Goal: Communication & Community: Answer question/provide support

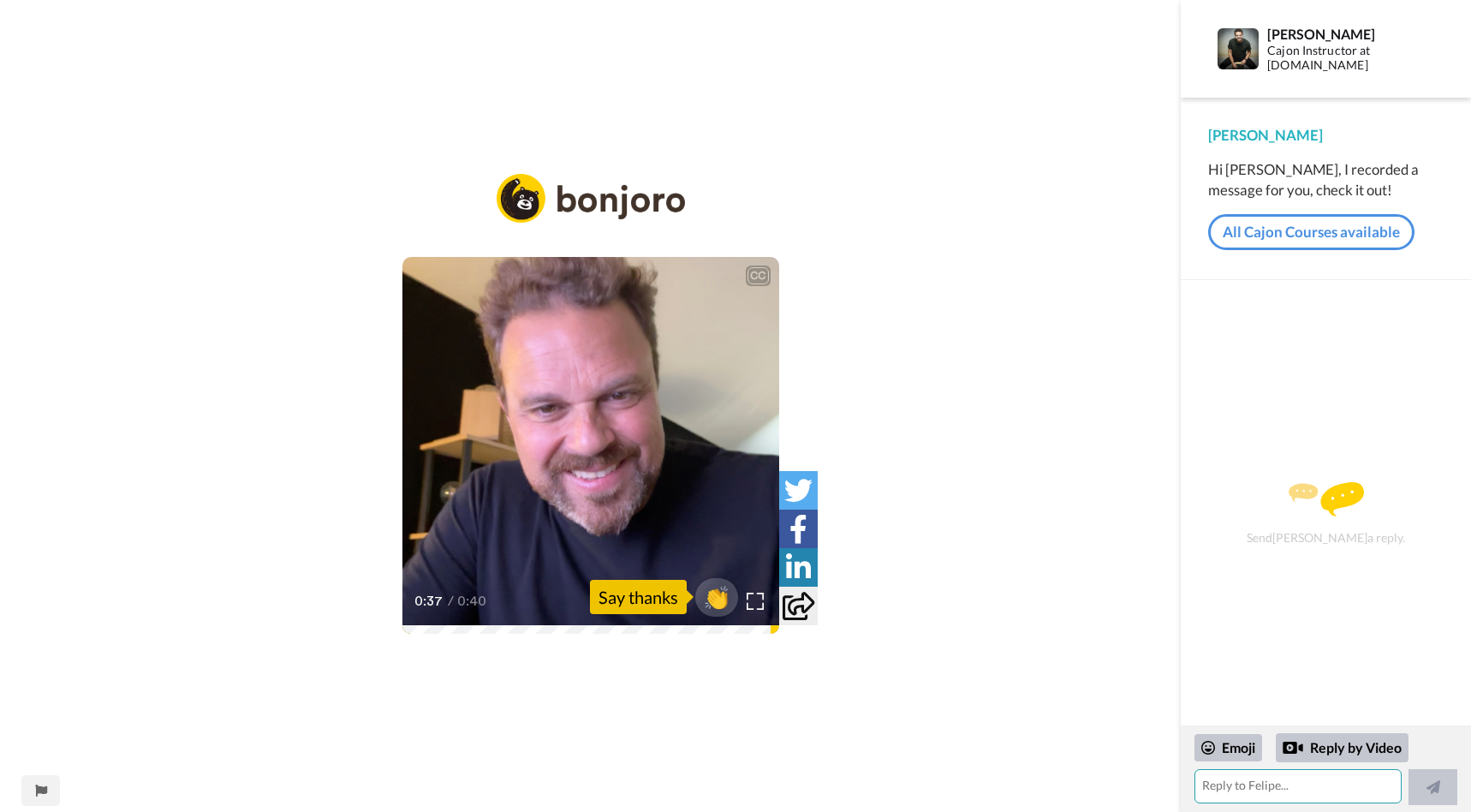
click at [1282, 789] on textarea at bounding box center [1298, 786] width 207 height 34
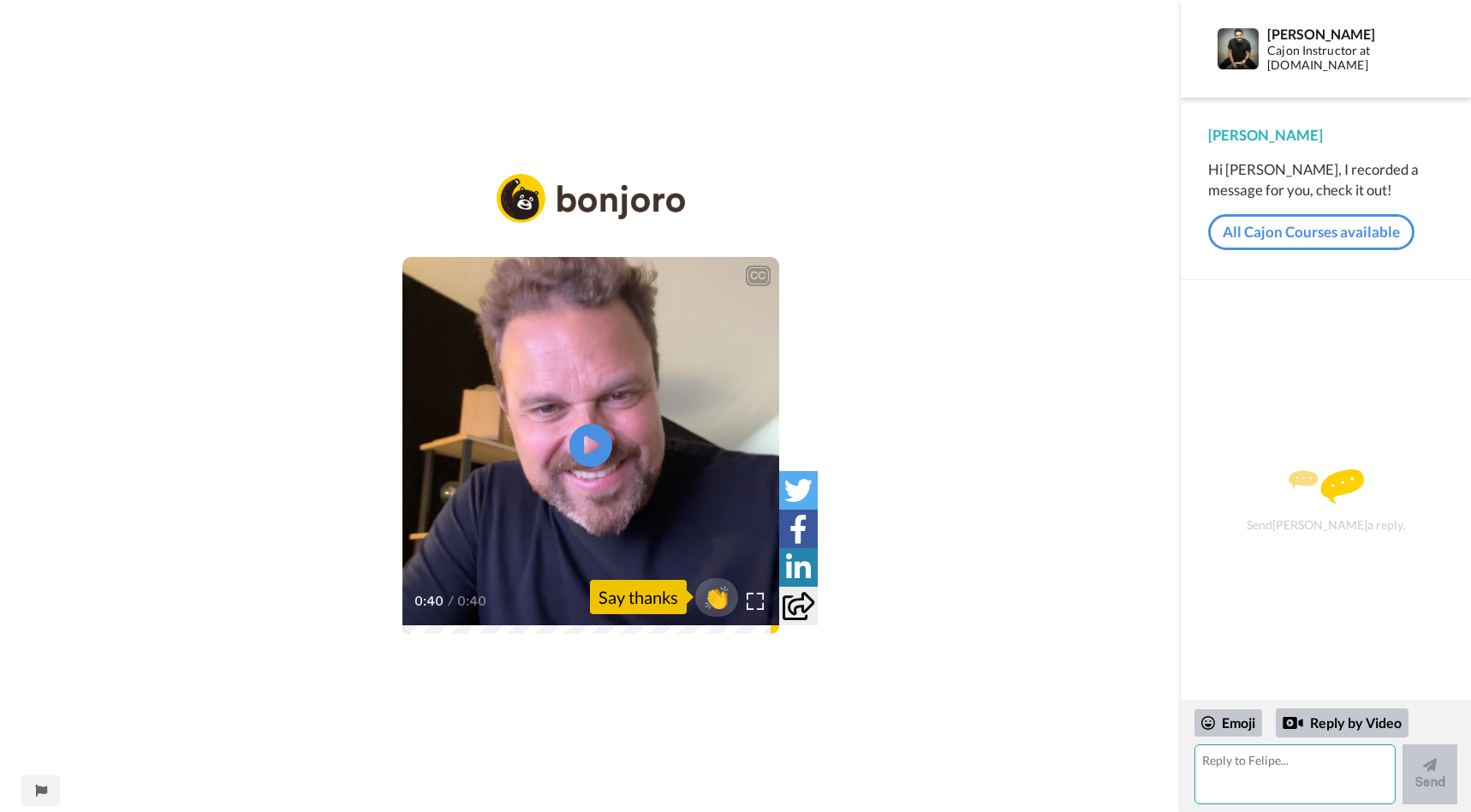
click at [1313, 775] on textarea at bounding box center [1295, 773] width 201 height 60
click at [1295, 756] on textarea "Felipe, I have fe wconcerns maybe you can address." at bounding box center [1295, 773] width 201 height 60
drag, startPoint x: 1282, startPoint y: 770, endPoint x: 1273, endPoint y: 798, distance: 29.4
click at [1282, 771] on textarea "Felipe, I have fe w concerns maybe you can address." at bounding box center [1295, 773] width 201 height 60
click at [1287, 761] on textarea "Felipe, I have fe w concerns maybe you can address." at bounding box center [1295, 773] width 201 height 60
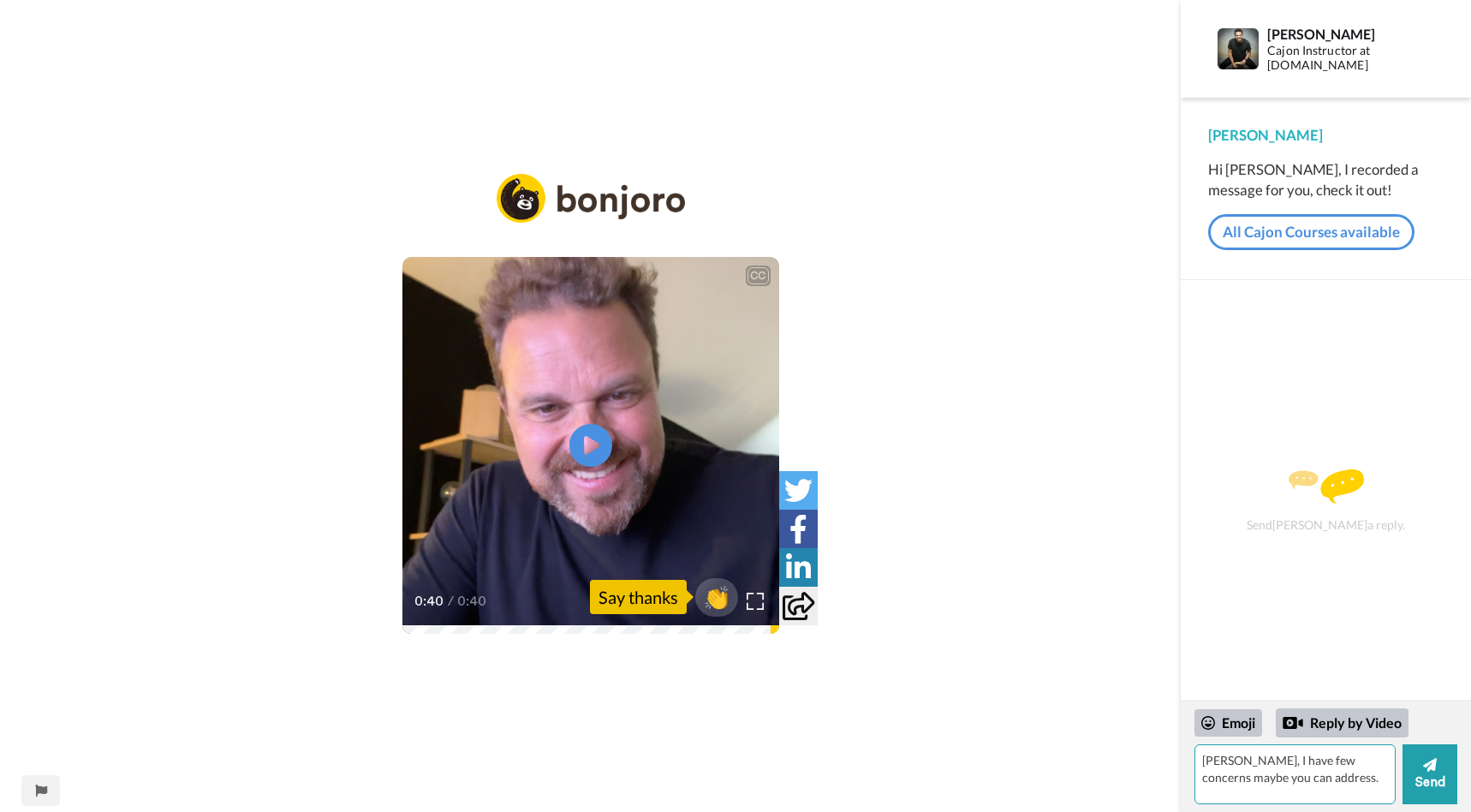
click at [1359, 774] on textarea "Felipe, I have few concerns maybe you can address." at bounding box center [1295, 773] width 201 height 60
drag, startPoint x: 1305, startPoint y: 758, endPoint x: 1291, endPoint y: 789, distance: 34.0
click at [1304, 759] on textarea "Felipe, I have few concerns maybe you can address. I Responded to some of you p…" at bounding box center [1295, 773] width 201 height 60
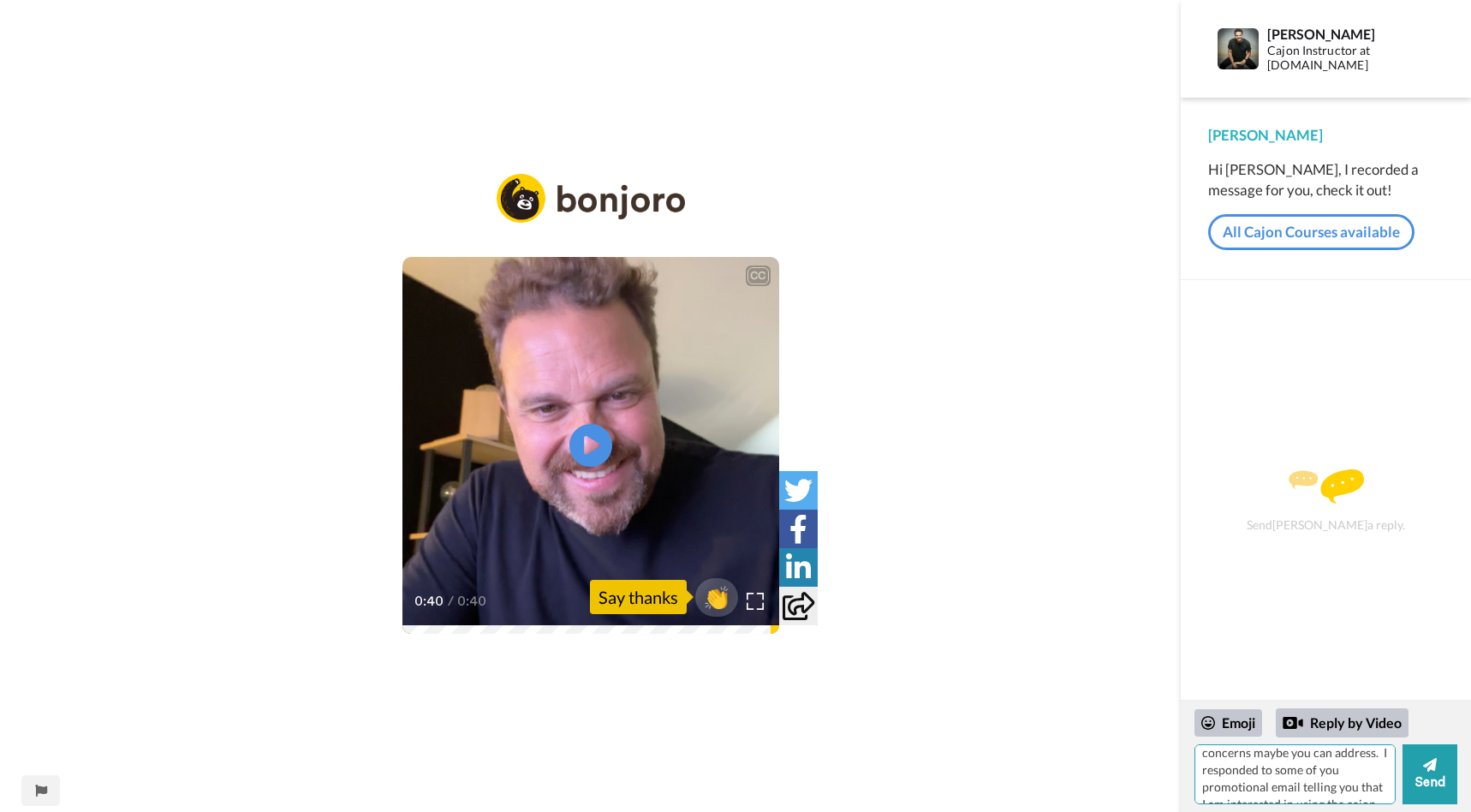
drag, startPoint x: 1261, startPoint y: 771, endPoint x: 1256, endPoint y: 791, distance: 20.6
click at [1260, 774] on textarea "Felipe, I have few concerns maybe you can address. I responded to some of you p…" at bounding box center [1295, 773] width 201 height 60
click at [1370, 770] on textarea "Felipe, I have few concerns maybe you can address. I responded to some of your …" at bounding box center [1295, 773] width 201 height 60
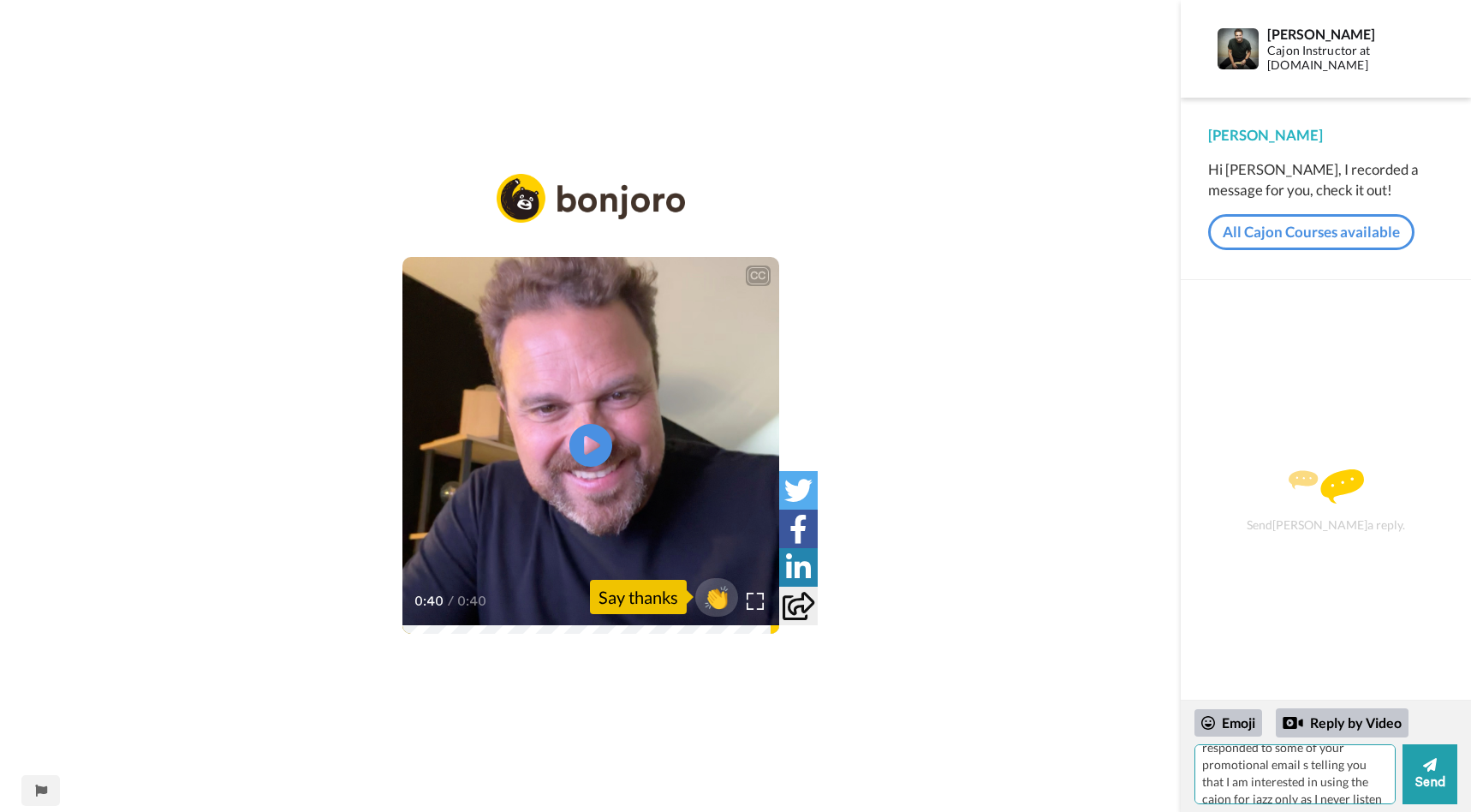
click at [1370, 756] on textarea "Felipe, I have few concerns maybe you can address. I responded to some of your …" at bounding box center [1295, 773] width 201 height 60
click at [1369, 786] on textarea "Felipe, I have few concerns maybe you can address. I responded to some of your …" at bounding box center [1295, 773] width 201 height 60
click at [1377, 792] on textarea "Felipe, I have few concerns maybe you can address. I responded to some of your …" at bounding box center [1295, 773] width 201 height 60
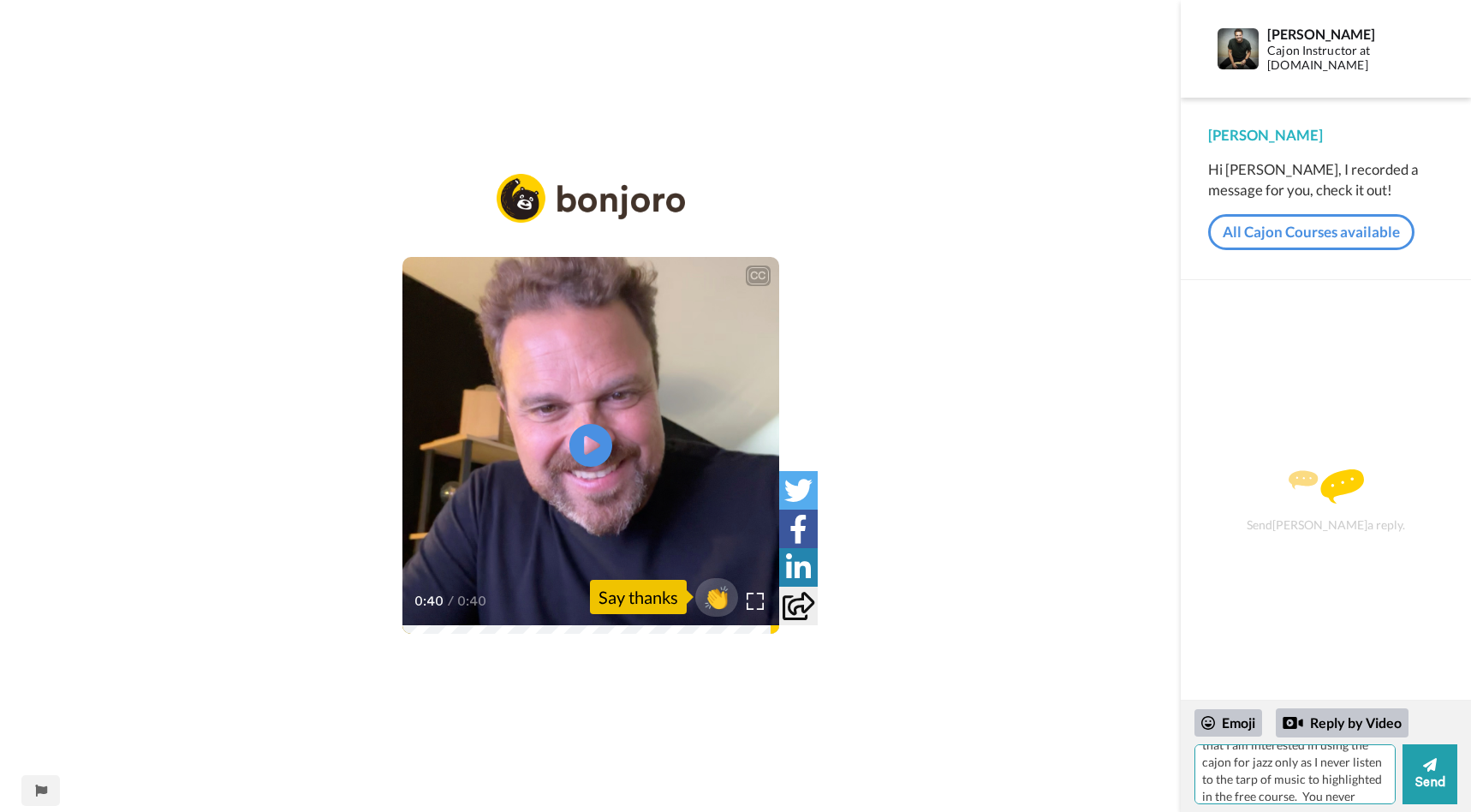
click at [1356, 794] on textarea "Felipe, I have few concerns maybe you can address. I responded to some of your …" at bounding box center [1295, 773] width 201 height 60
drag, startPoint x: 1356, startPoint y: 772, endPoint x: 1354, endPoint y: 785, distance: 13.2
click at [1357, 785] on textarea "Felipe, I have few concerns maybe you can address. I responded to some of your …" at bounding box center [1295, 773] width 201 height 60
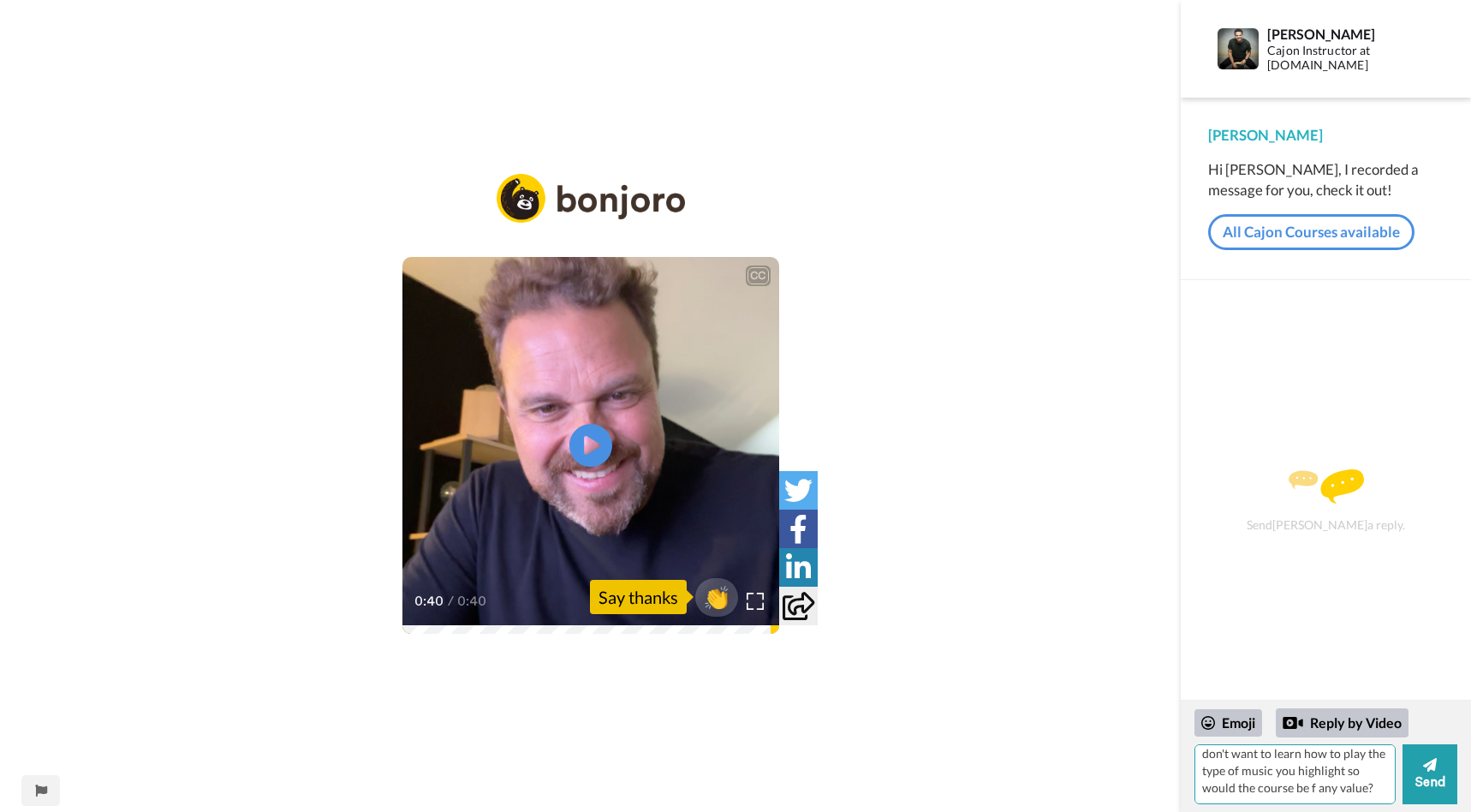
drag, startPoint x: 1371, startPoint y: 771, endPoint x: 1364, endPoint y: 807, distance: 36.7
click at [1372, 775] on textarea "Felipe, I have few concerns maybe you can address. I responded to some of your …" at bounding box center [1295, 773] width 201 height 60
type textarea "[PERSON_NAME], I have few concerns maybe you can address. I responded to some o…"
click at [1424, 775] on button "Send" at bounding box center [1430, 773] width 55 height 60
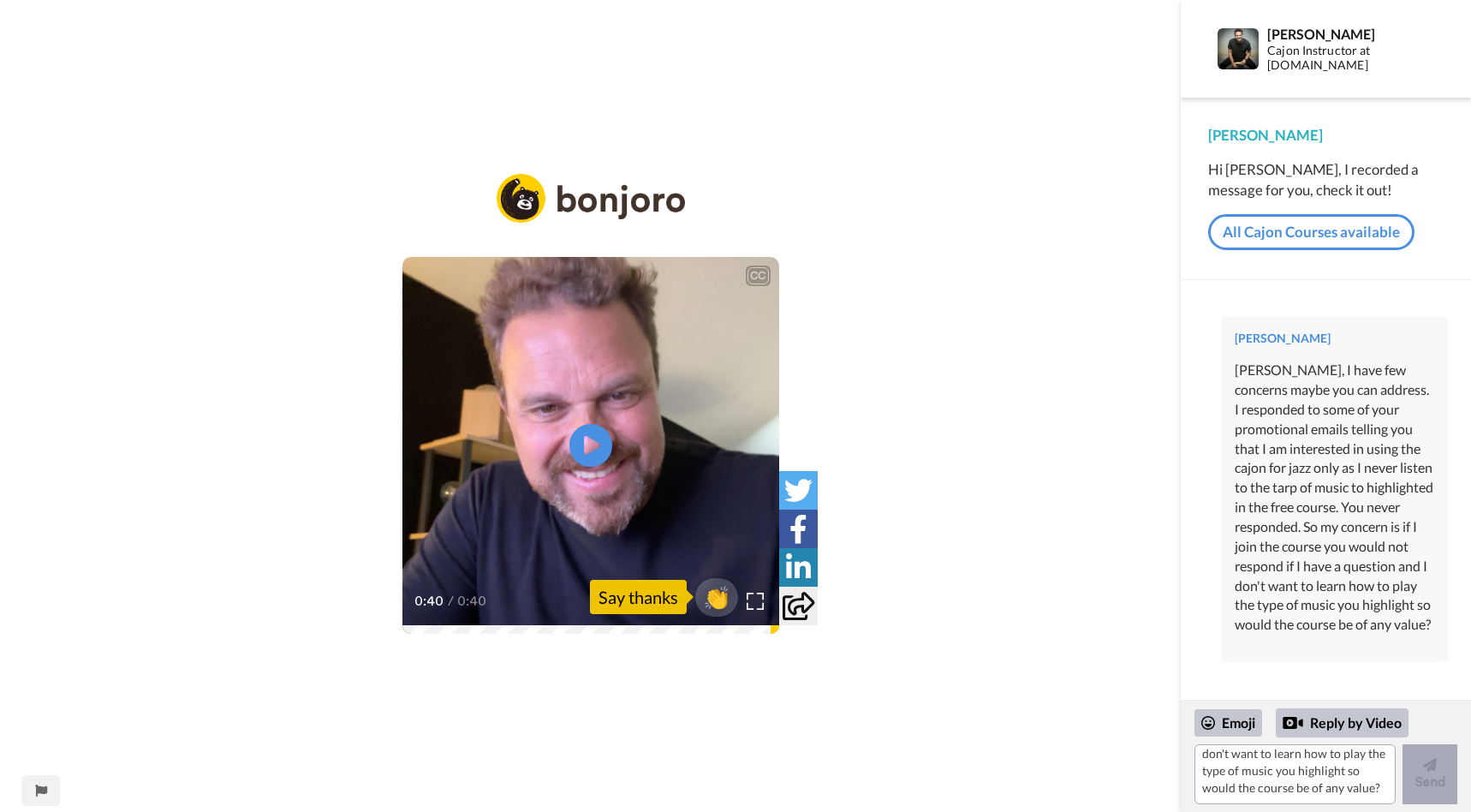
scroll to position [0, 0]
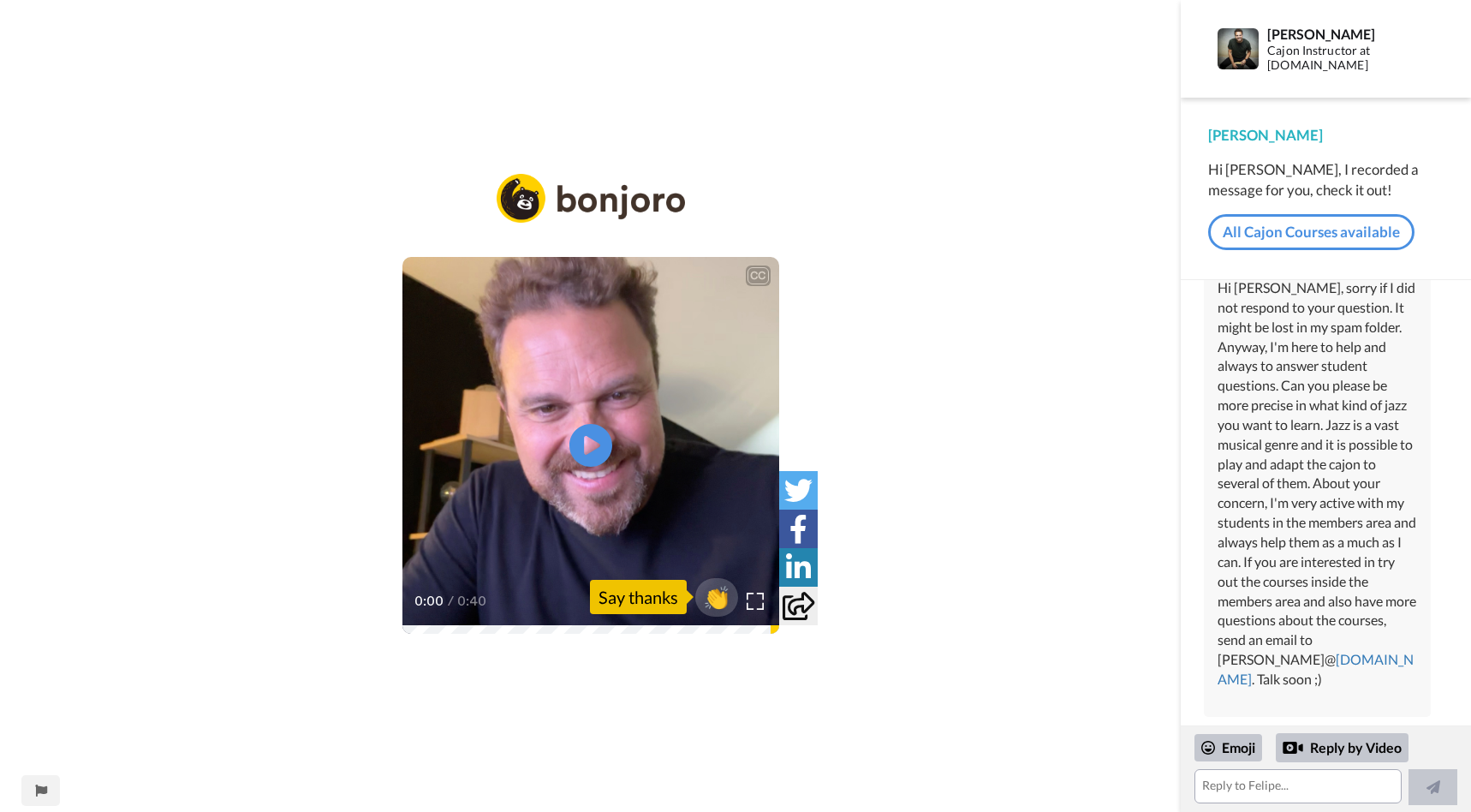
scroll to position [477, 0]
click at [1283, 785] on textarea at bounding box center [1298, 786] width 207 height 34
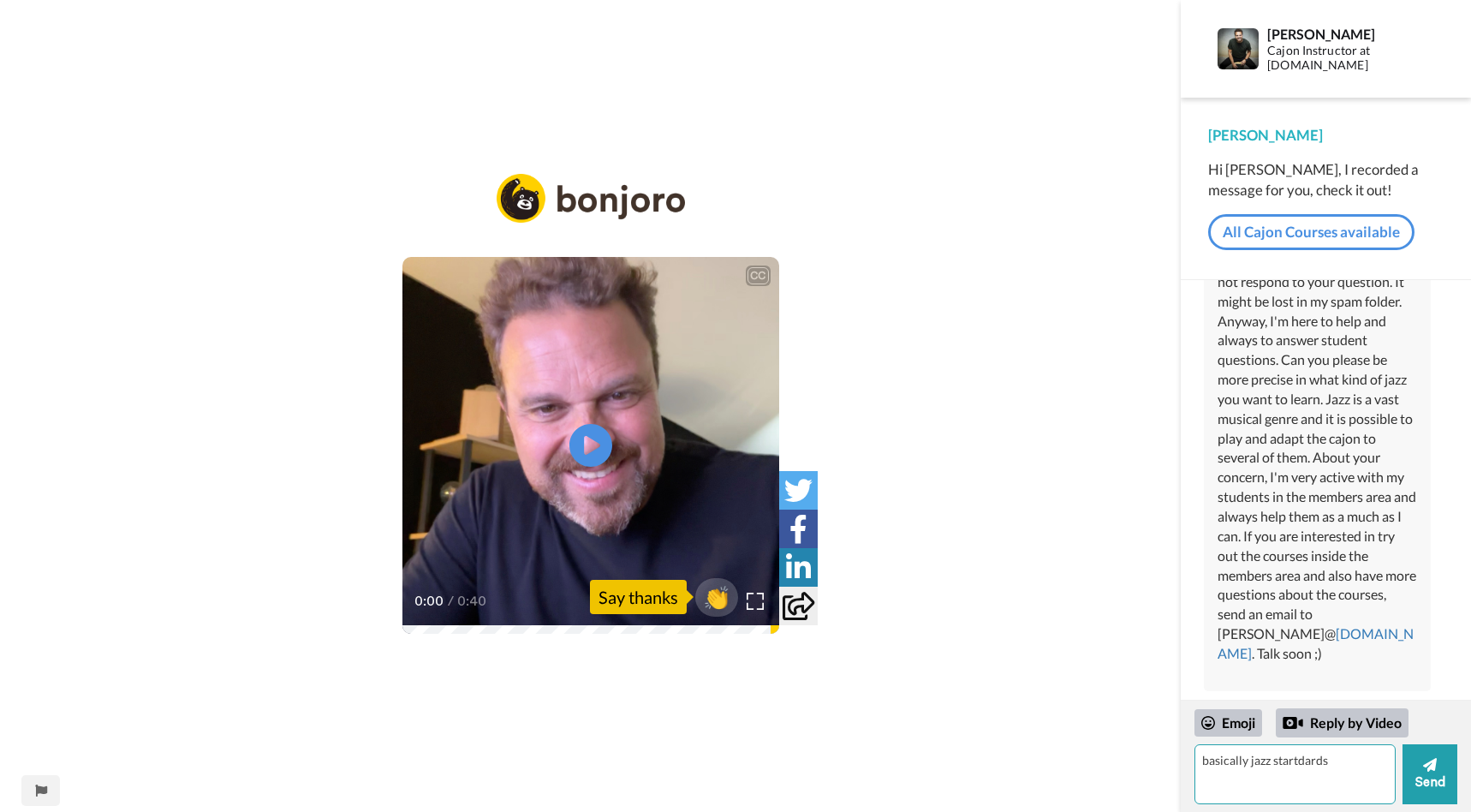
scroll to position [504, 0]
click at [1292, 764] on textarea "basically jazz startdards" at bounding box center [1295, 773] width 201 height 60
click at [1351, 763] on textarea "basically jazz standards" at bounding box center [1295, 773] width 201 height 60
type textarea "basically jazz standards."
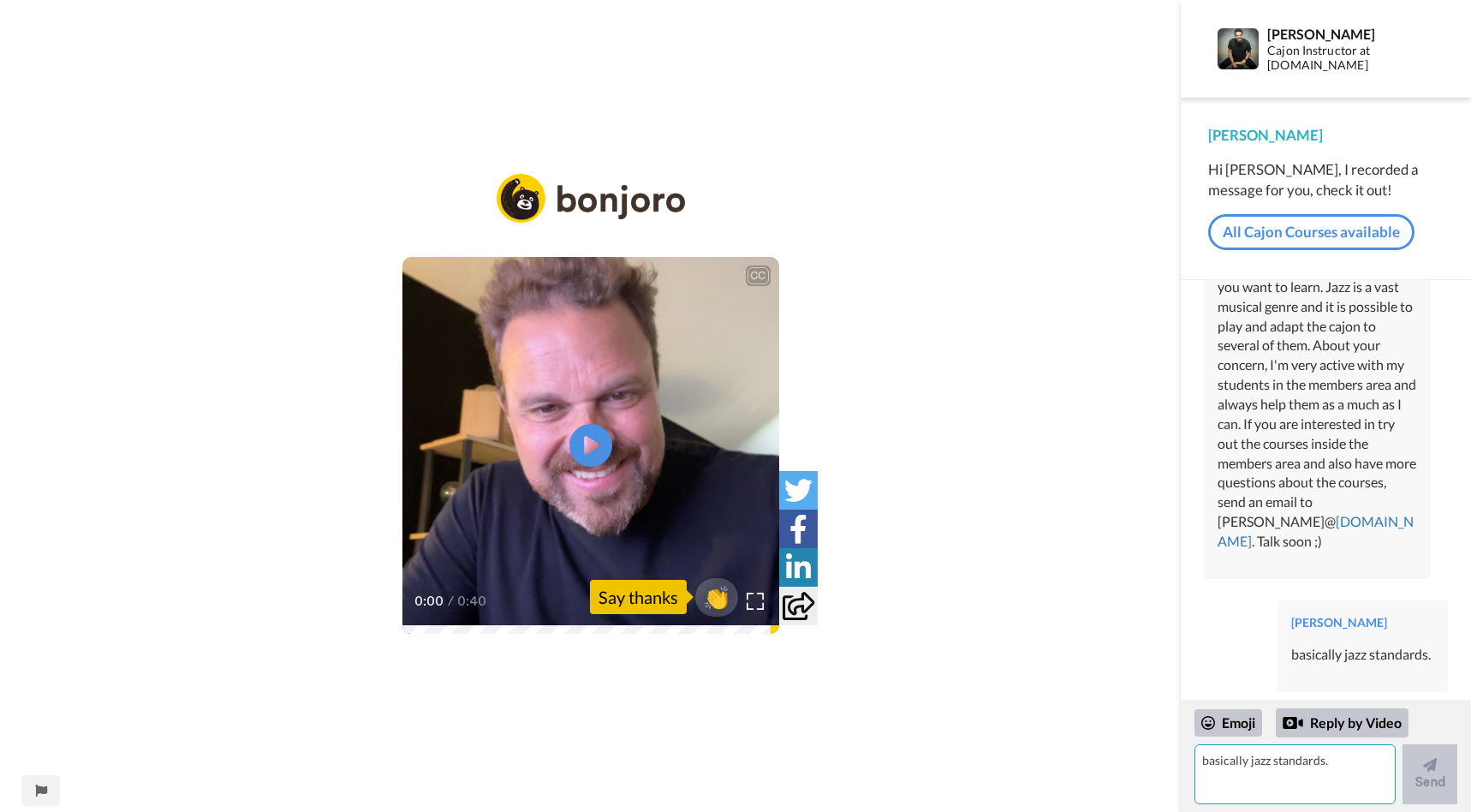
click at [1279, 770] on textarea "basically jazz standards." at bounding box center [1295, 773] width 201 height 60
type textarea "L"
drag, startPoint x: 1212, startPoint y: 760, endPoint x: 1209, endPoint y: 792, distance: 32.1
click at [1213, 768] on textarea "Spo now I know you do respond to people whi.ch is perfect.," at bounding box center [1295, 773] width 201 height 60
drag, startPoint x: 1259, startPoint y: 778, endPoint x: 1265, endPoint y: 802, distance: 24.7
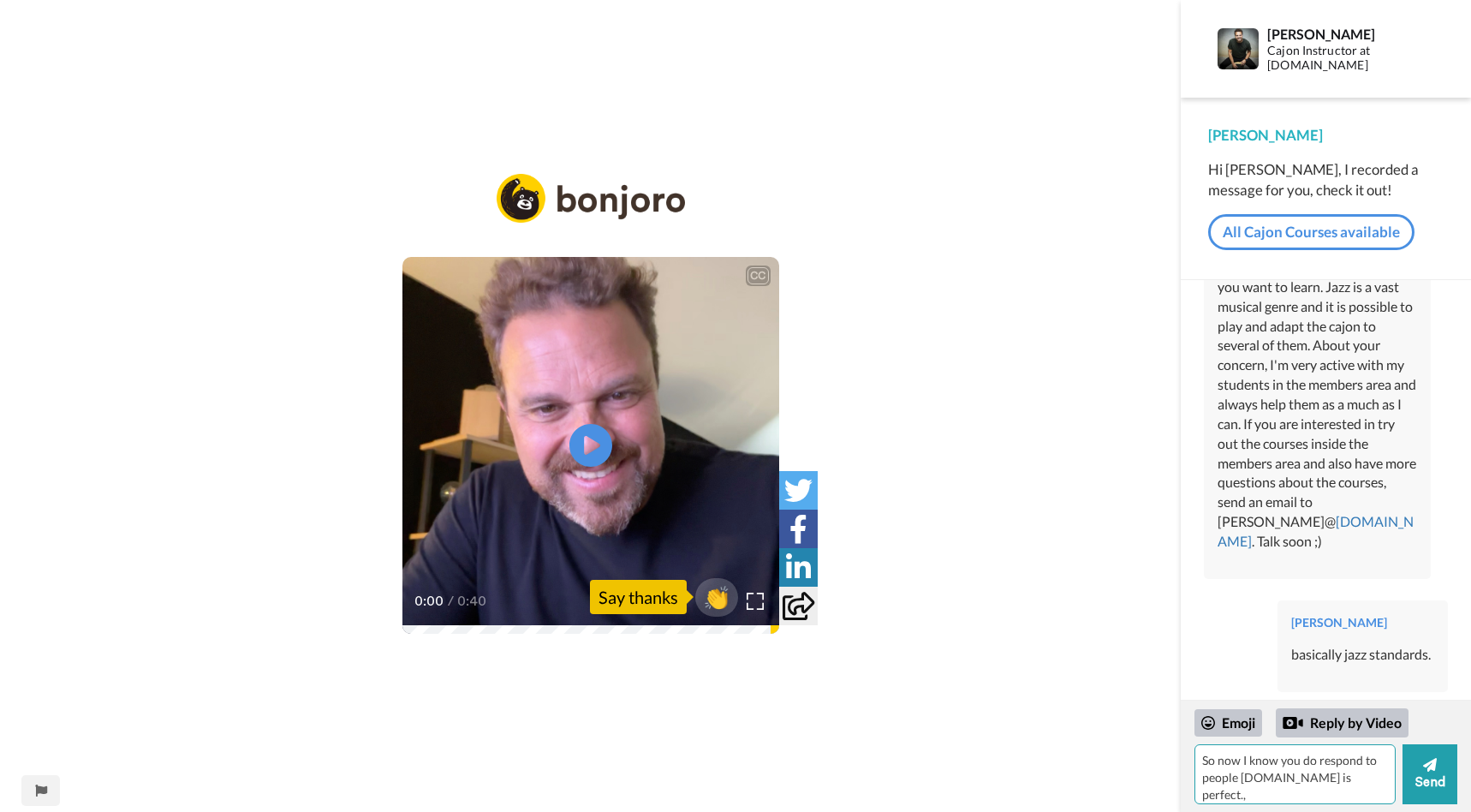
click at [1260, 778] on textarea "So now I know you do respond to people whi.ch is perfect.," at bounding box center [1295, 773] width 201 height 60
click at [1363, 785] on textarea "So now I know you do respond to people which is perfect.," at bounding box center [1295, 773] width 201 height 60
click at [1331, 781] on textarea "So now I know you do respond to people which is perfect. Now as far as the actu…" at bounding box center [1295, 773] width 201 height 60
drag, startPoint x: 1356, startPoint y: 774, endPoint x: 1348, endPoint y: 805, distance: 32.0
click at [1356, 777] on textarea "So now I know you do respond to people which is perfect. I'll si.gn up just on …" at bounding box center [1295, 773] width 201 height 60
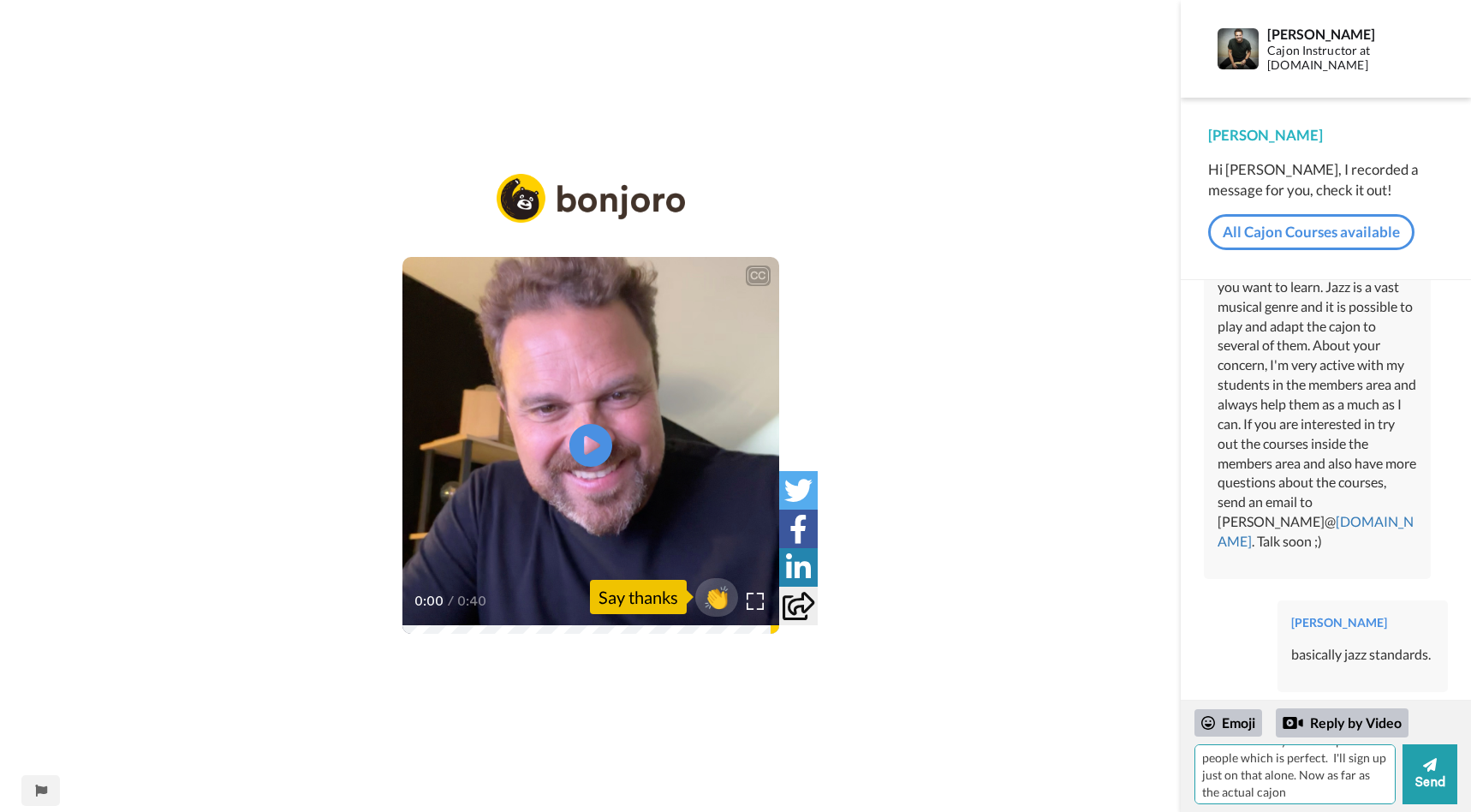
scroll to position [20, 0]
drag, startPoint x: 1324, startPoint y: 763, endPoint x: 1322, endPoint y: 788, distance: 25.1
click at [1312, 775] on textarea "So now I know you do respond to people which is perfect. I'll sign up just on t…" at bounding box center [1295, 773] width 201 height 60
click at [1336, 790] on textarea "So now I know you do respond to people which is perfect. Now as far as the actu…" at bounding box center [1295, 773] width 201 height 60
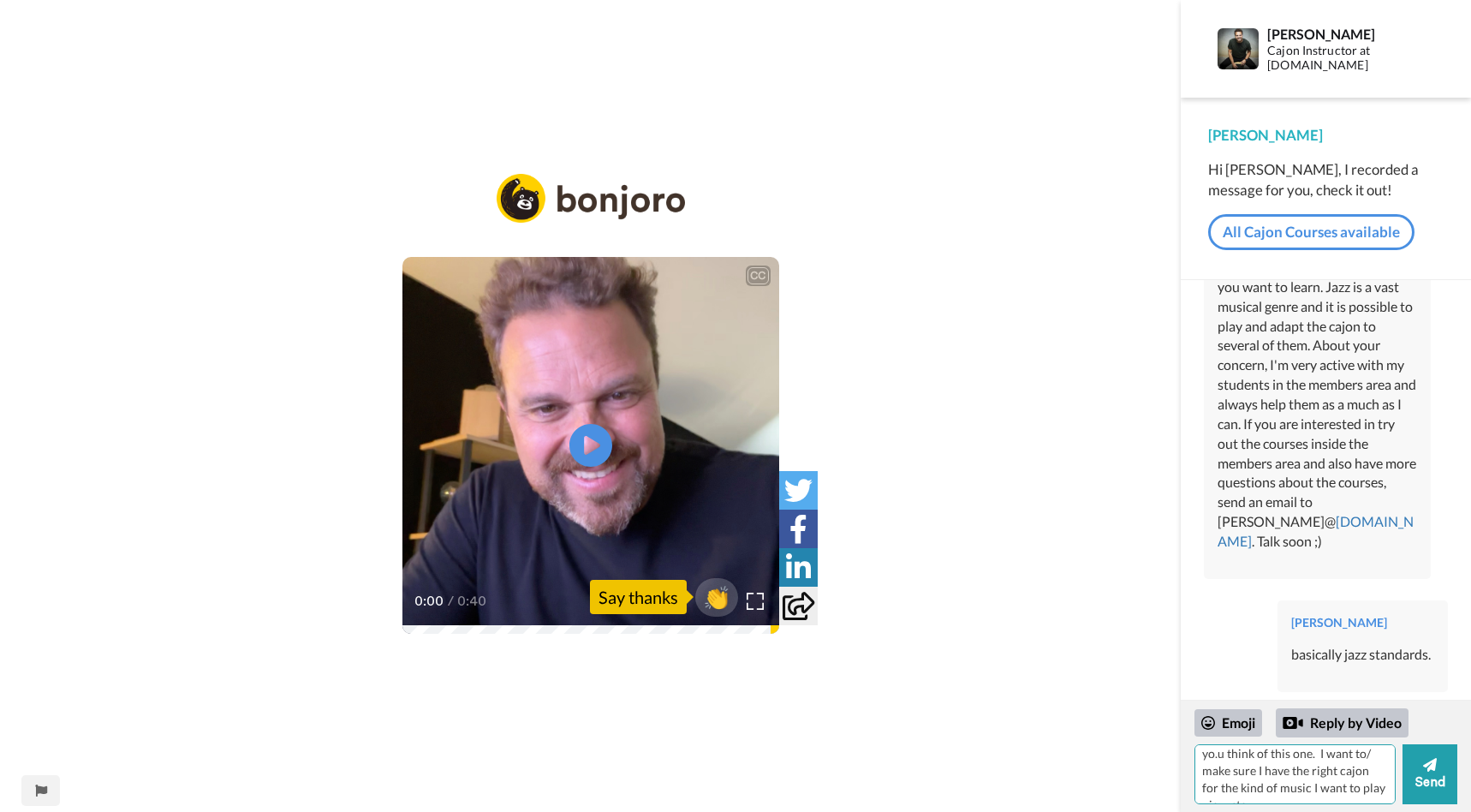
scroll to position [66, 0]
type textarea "So now I know you do respond to people which is perfect. Now as far as the actu…"
click at [1439, 778] on button "Send" at bounding box center [1430, 773] width 55 height 60
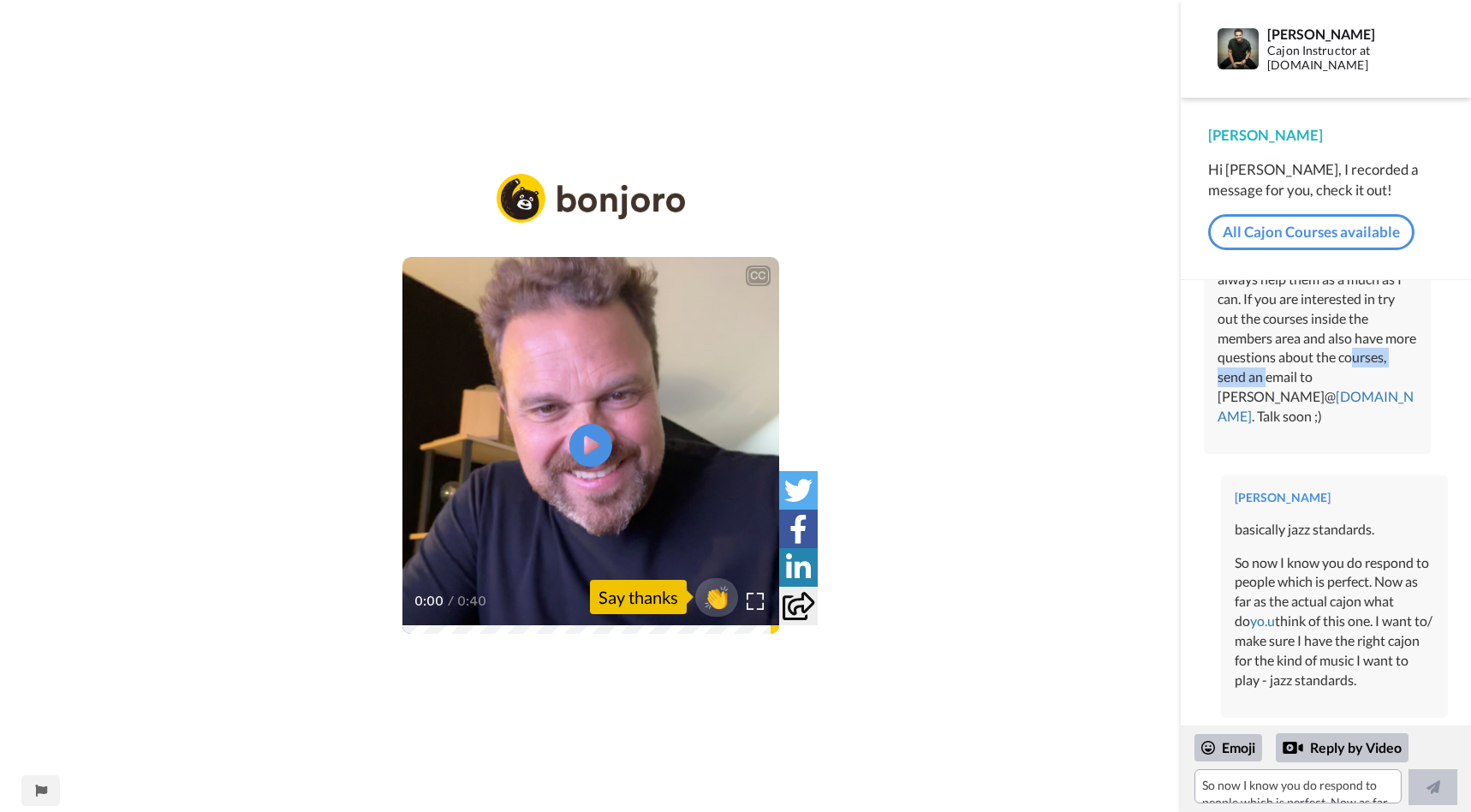
scroll to position [754, 0]
drag, startPoint x: 1222, startPoint y: 360, endPoint x: 1223, endPoint y: 372, distance: 12.0
click at [1226, 369] on div "Hi Alan, sorry if I did not respond to your question. It might be lost in my sp…" at bounding box center [1317, 221] width 199 height 411
click at [1204, 386] on div "Alan Weinstein Felipe, I have few concerns maybe you can address. I responded t…" at bounding box center [1326, 503] width 290 height 445
click at [1216, 387] on div "Felipe Fagundes Hi Alan, sorry if I did not respond to your question. It might …" at bounding box center [1317, 212] width 226 height 483
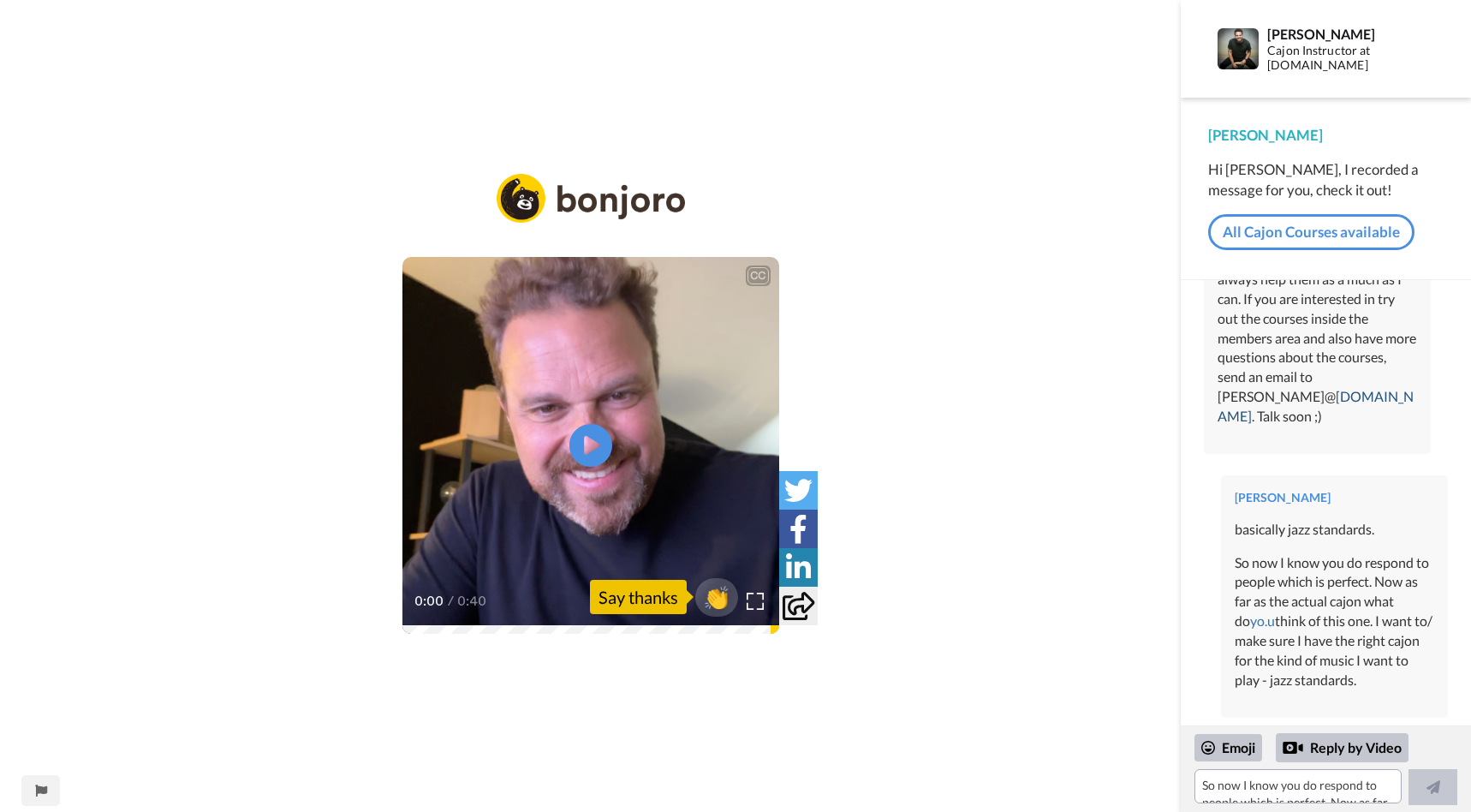
drag, startPoint x: 1215, startPoint y: 383, endPoint x: 1362, endPoint y: 390, distance: 147.2
click at [1362, 390] on div "Felipe Fagundes Hi Alan, sorry if I did not respond to your question. It might …" at bounding box center [1317, 212] width 226 height 483
copy div "felipe@ cajonmaster.com"
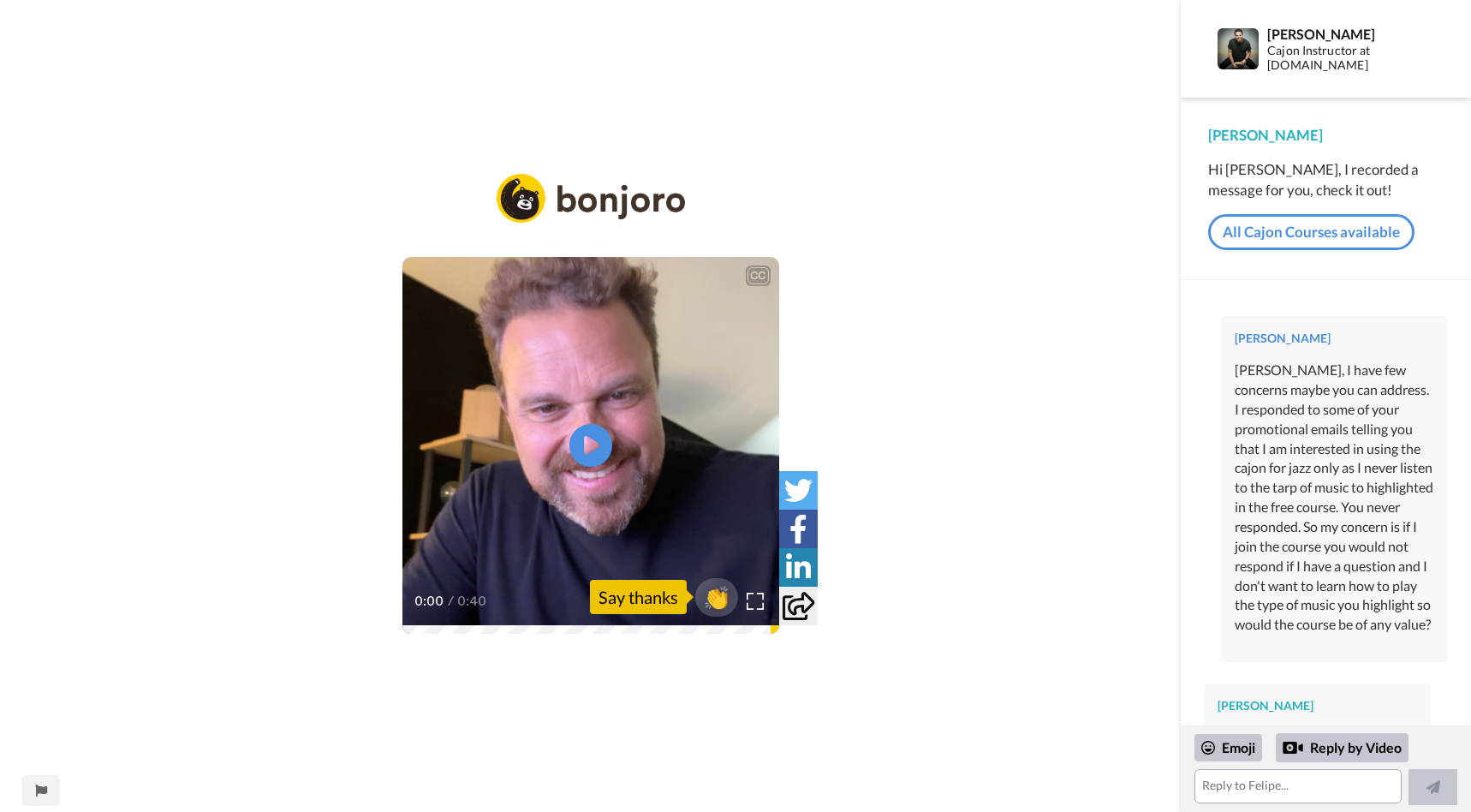
scroll to position [754, 0]
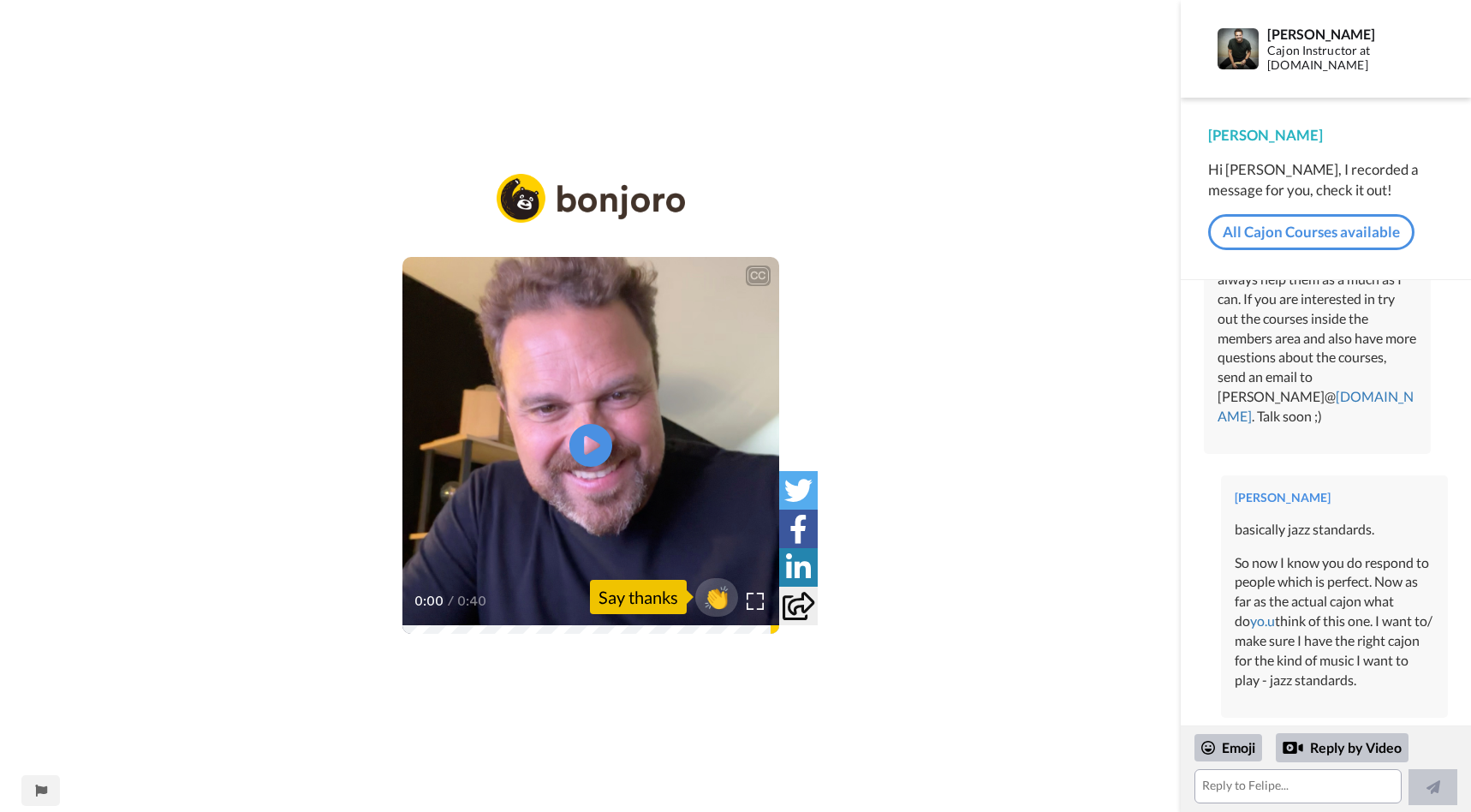
scroll to position [754, 0]
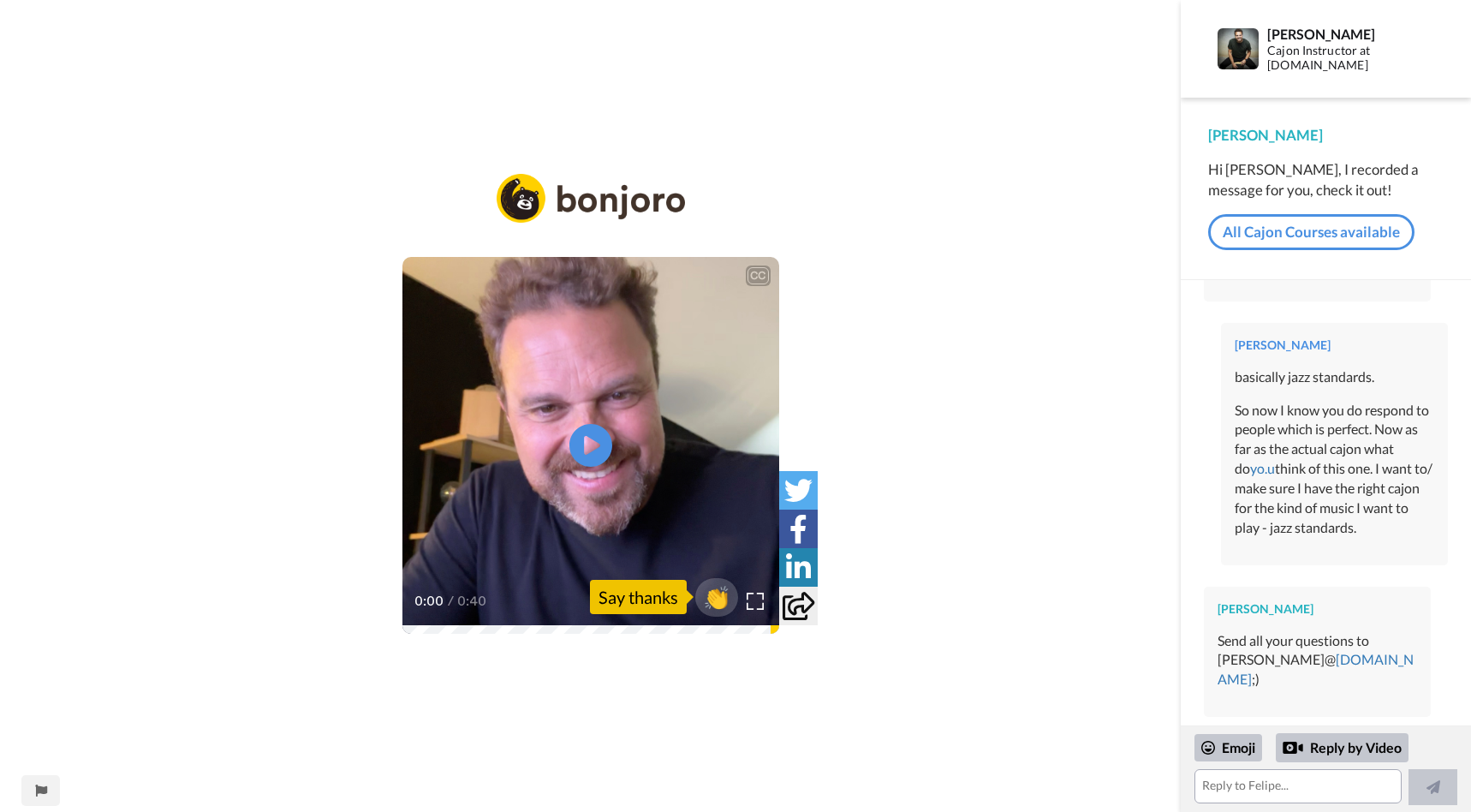
scroll to position [885, 0]
click at [1377, 538] on div "So now I know you do respond to people which is perfect. Now as far as the actu…" at bounding box center [1334, 469] width 199 height 137
click at [1371, 538] on div "So now I know you do respond to people which is perfect. Now as far as the actu…" at bounding box center [1334, 469] width 199 height 137
drag, startPoint x: 1346, startPoint y: 498, endPoint x: 1300, endPoint y: 501, distance: 46.1
click at [1342, 499] on div "So now I know you do respond to people which is perfect. Now as far as the actu…" at bounding box center [1334, 469] width 199 height 137
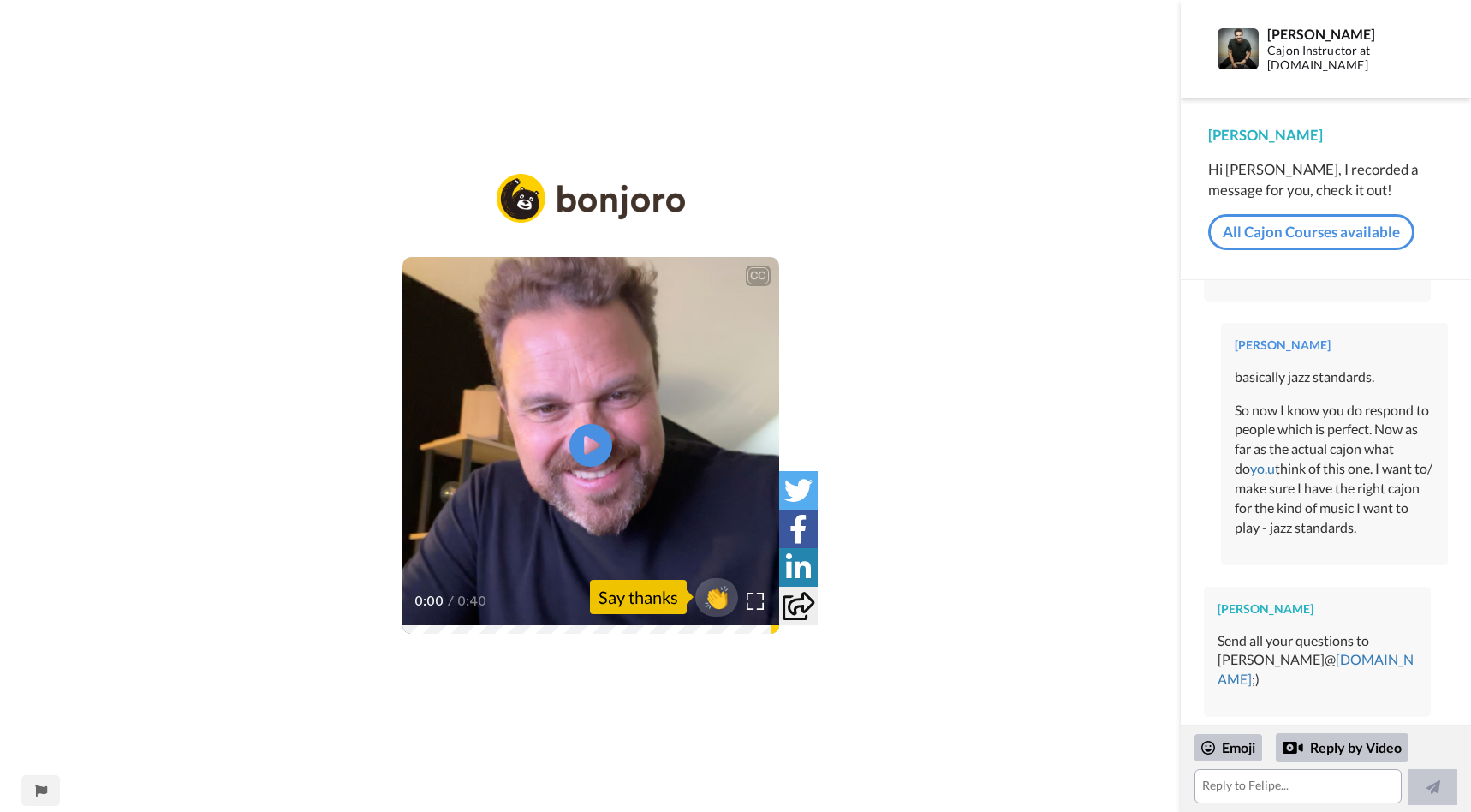
drag, startPoint x: 1290, startPoint y: 503, endPoint x: 1341, endPoint y: 504, distance: 51.0
click at [1290, 504] on div "So now I know you do respond to people which is perfect. Now as far as the actu…" at bounding box center [1334, 469] width 199 height 137
click at [1350, 506] on div "So now I know you do respond to people which is perfect. Now as far as the actu…" at bounding box center [1334, 469] width 199 height 137
click at [1227, 457] on div "Alan Weinstein basically jazz standards. So now I know you do respond to people…" at bounding box center [1334, 444] width 226 height 242
click at [1236, 386] on div "basically jazz standards." at bounding box center [1334, 377] width 199 height 20
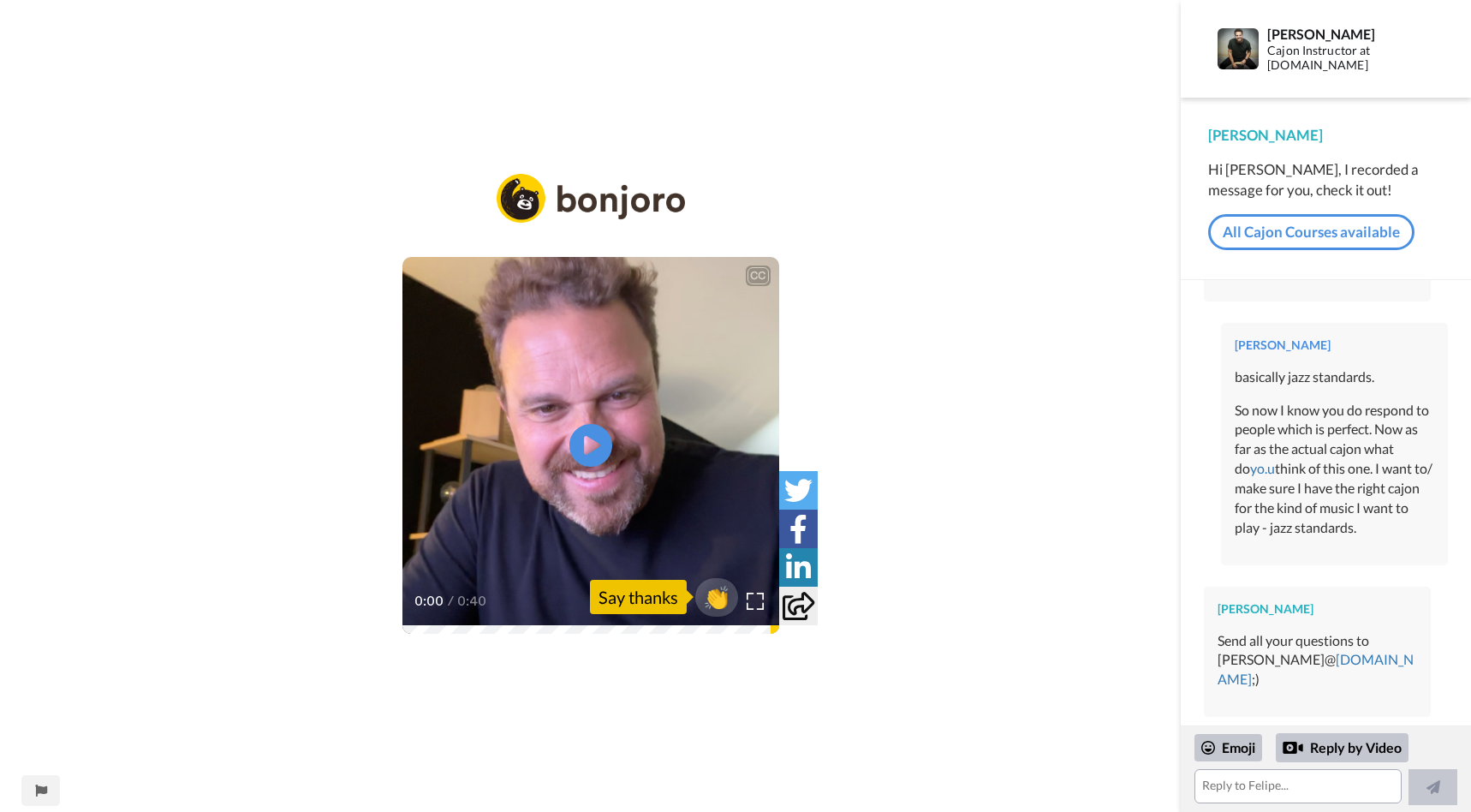
click at [1233, 385] on div "Alan Weinstein basically jazz standards. So now I know you do respond to people…" at bounding box center [1334, 444] width 226 height 242
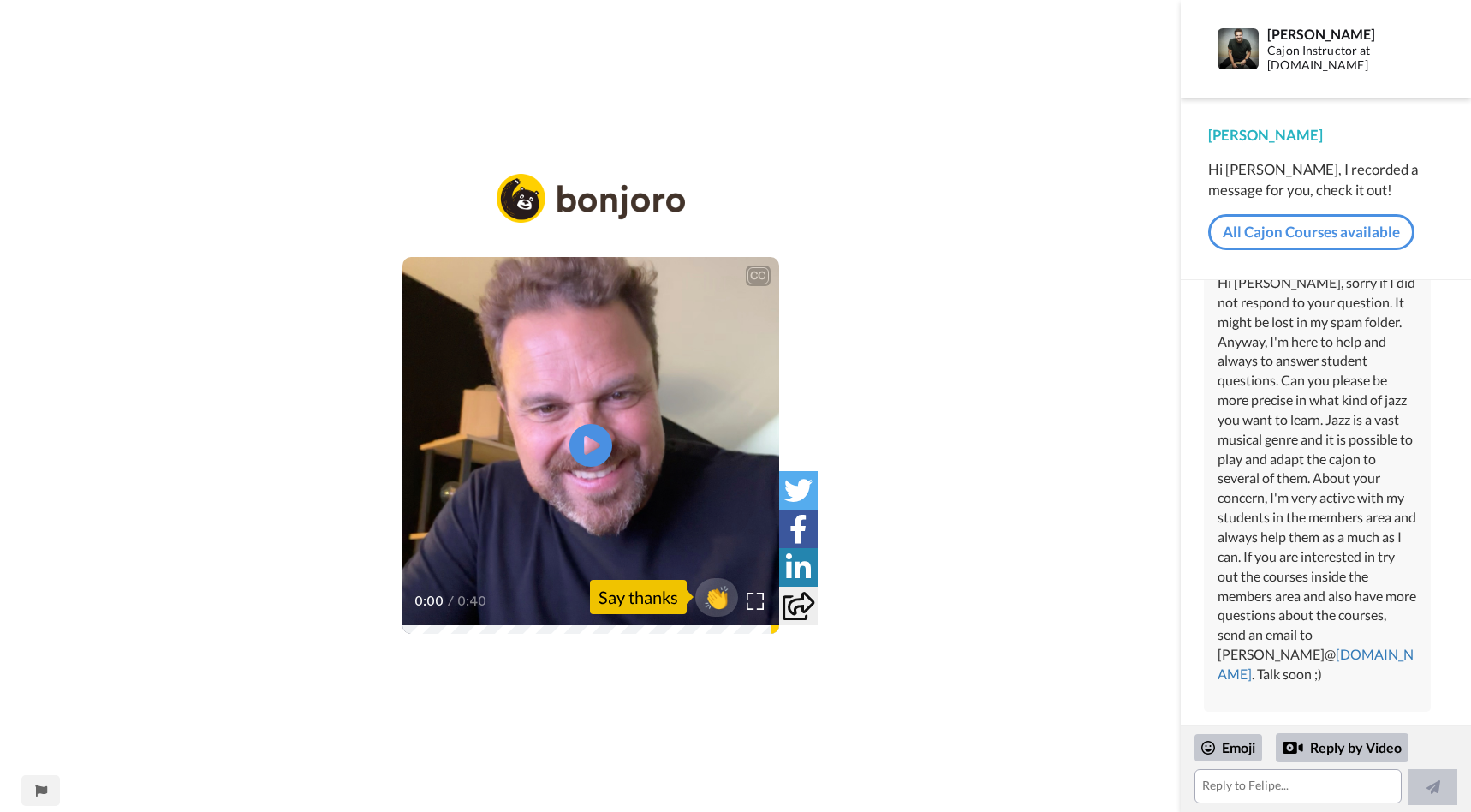
scroll to position [457, 0]
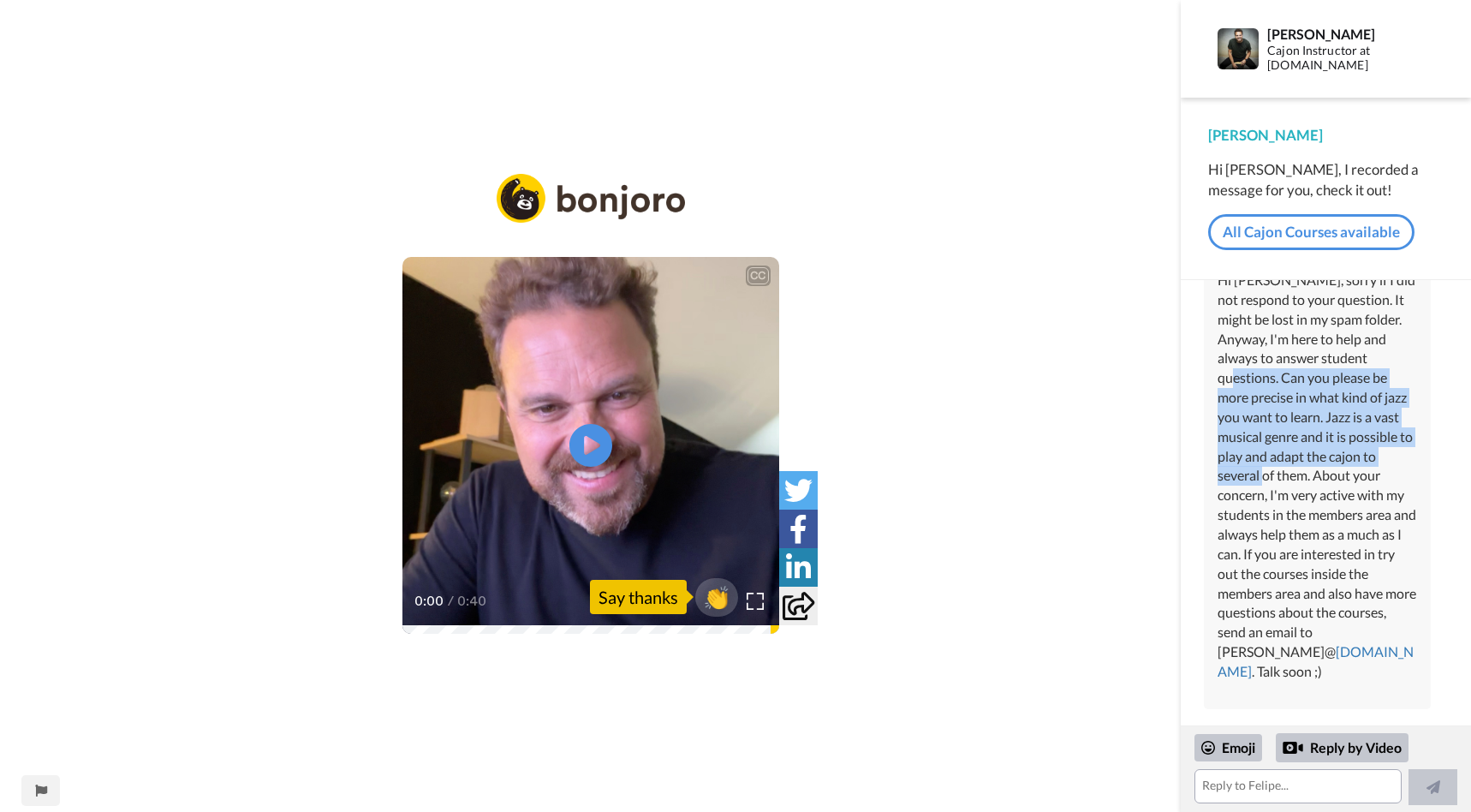
drag, startPoint x: 1287, startPoint y: 399, endPoint x: 1364, endPoint y: 491, distance: 120.0
click at [1364, 491] on div "Hi Alan, sorry if I did not respond to your question. It might be lost in my sp…" at bounding box center [1317, 475] width 199 height 411
copy div "Can you please be more precise in what kind of jazz you want to learn. Jazz is …"
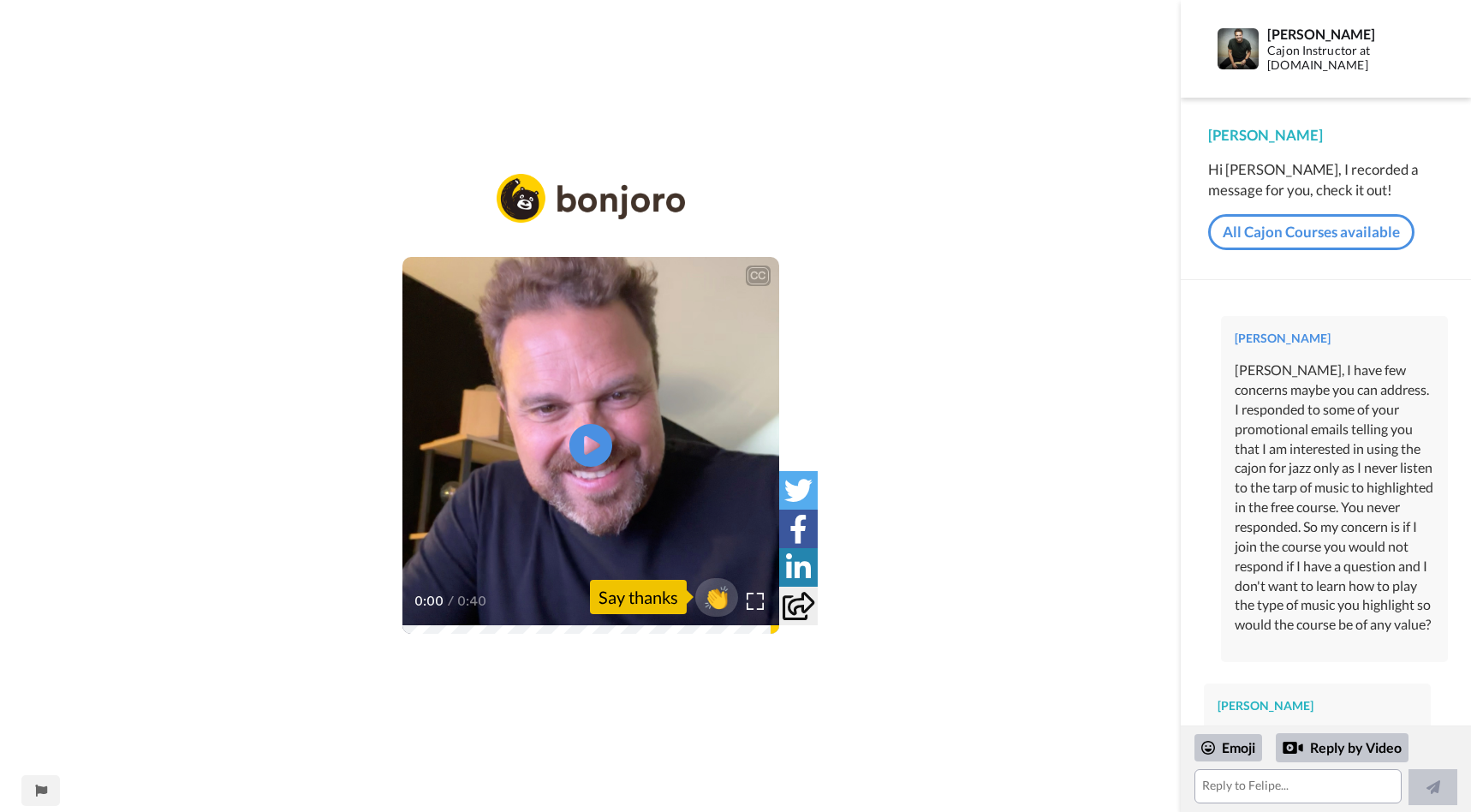
scroll to position [885, 0]
